Goal: Find specific page/section: Find specific page/section

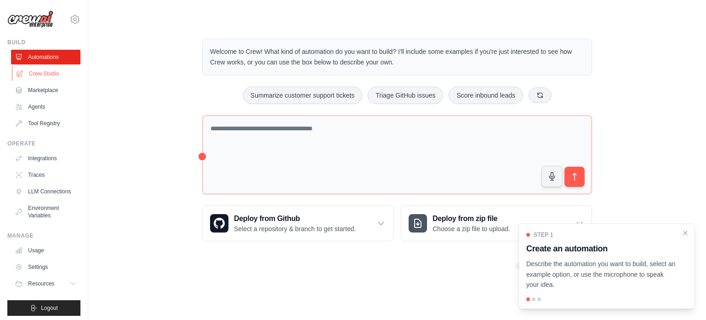
click at [58, 71] on link "Crew Studio" at bounding box center [46, 73] width 69 height 15
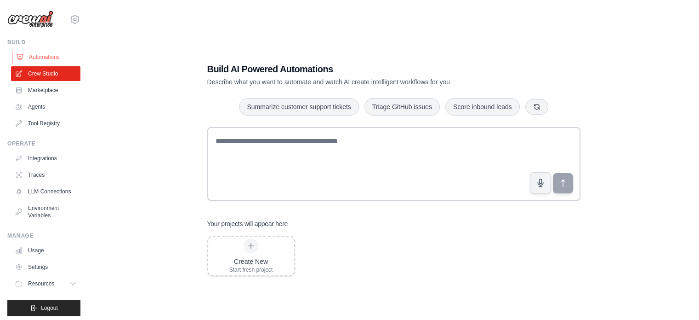
click at [40, 56] on link "Automations" at bounding box center [46, 57] width 69 height 15
